Goal: Task Accomplishment & Management: Use online tool/utility

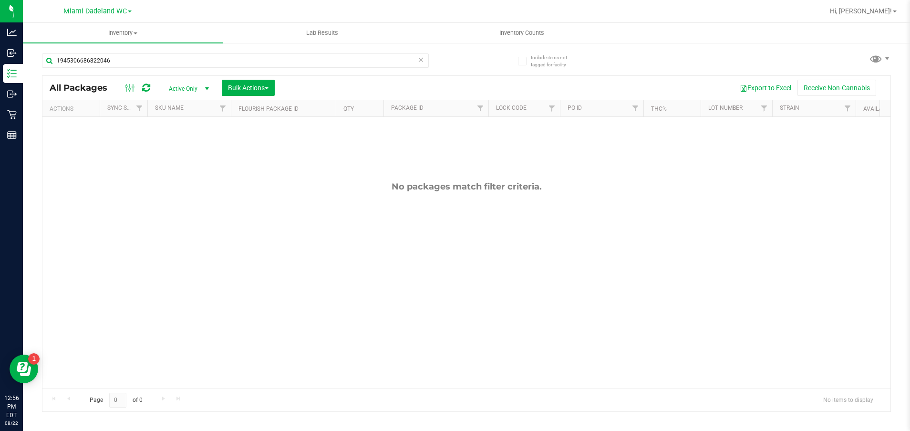
type input "1945306686822046"
click at [104, 6] on div "Miami Dadeland WC" at bounding box center [97, 10] width 68 height 11
click at [95, 11] on span "Miami Dadeland WC" at bounding box center [94, 11] width 63 height 9
click at [73, 36] on link "Miami 72nd WC" at bounding box center [97, 33] width 139 height 13
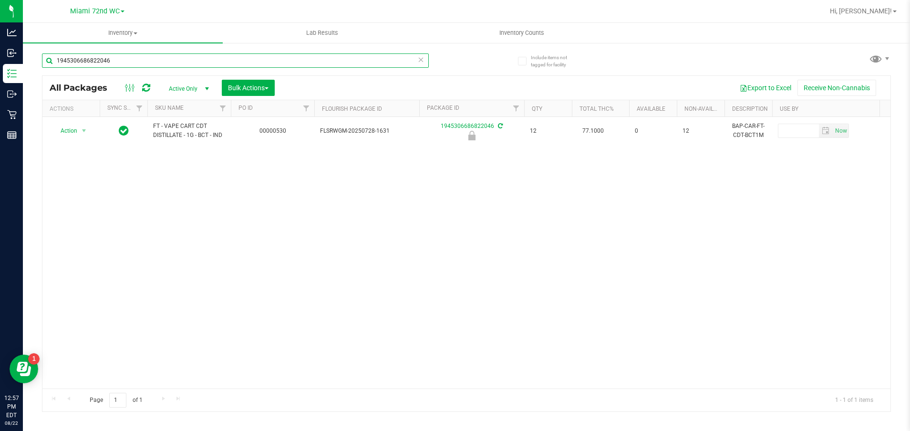
click at [125, 59] on input "1945306686822046" at bounding box center [235, 60] width 387 height 14
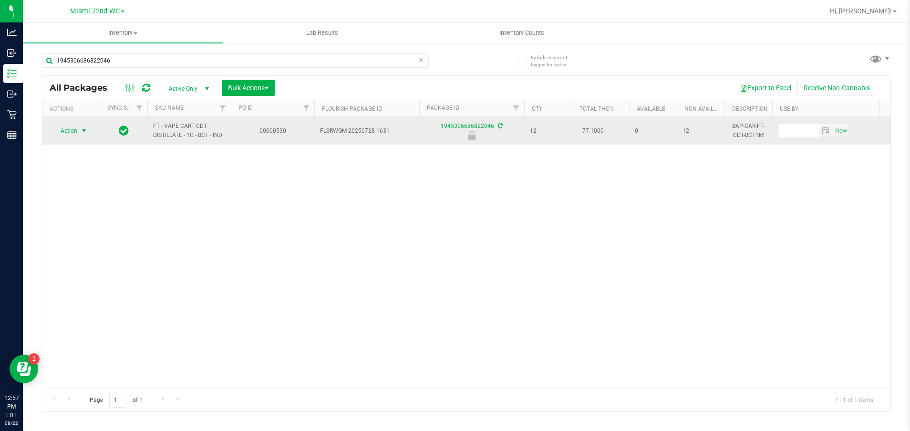
click at [67, 128] on span "Action" at bounding box center [65, 130] width 26 height 13
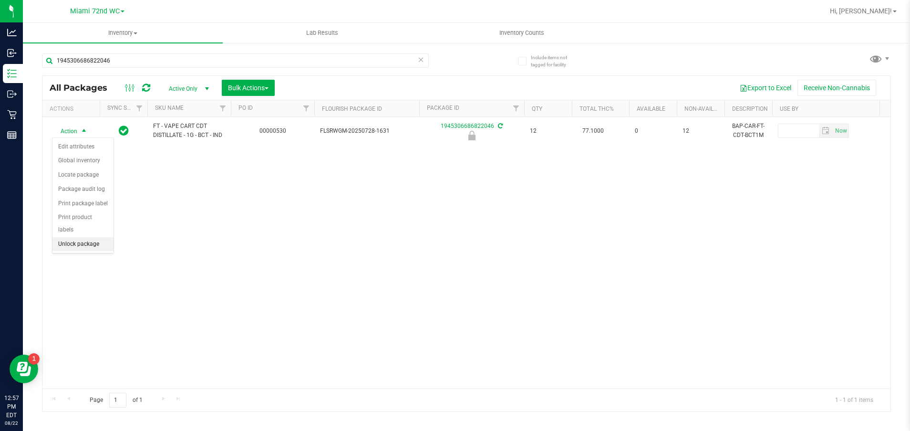
click at [79, 237] on li "Unlock package" at bounding box center [82, 244] width 61 height 14
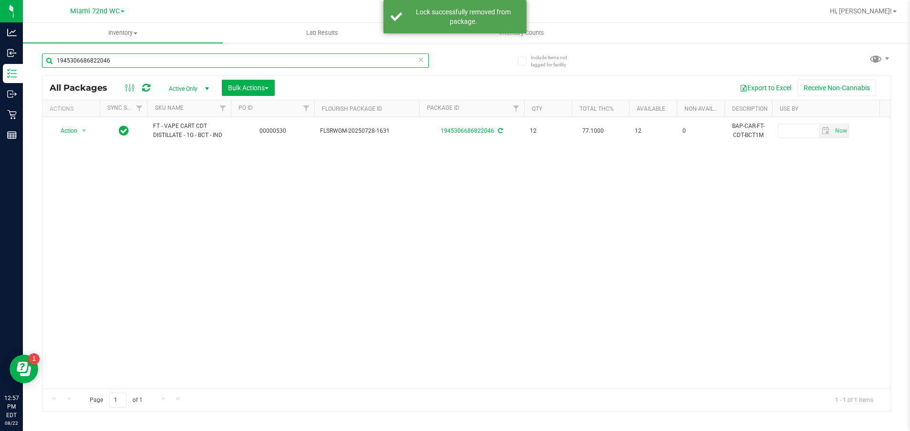
click at [130, 56] on input "1945306686822046" at bounding box center [235, 60] width 387 height 14
type input "1"
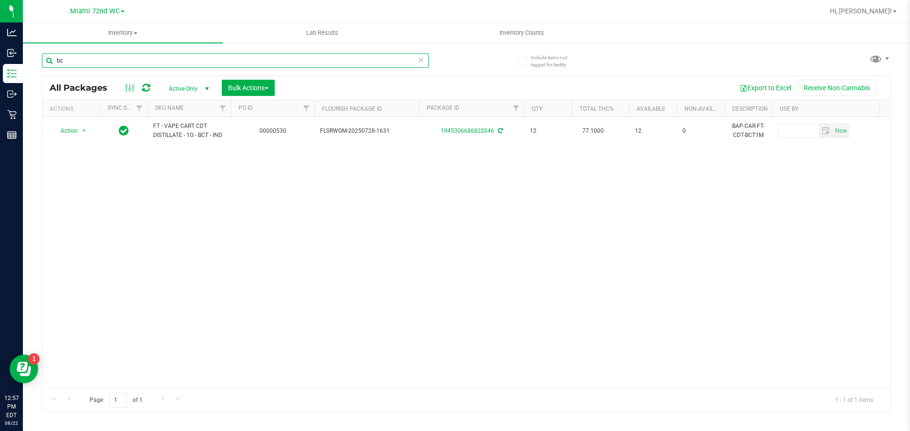
type input "bct"
